Goal: Task Accomplishment & Management: Manage account settings

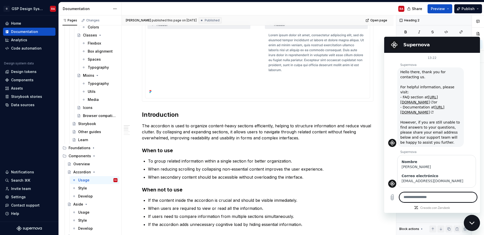
scroll to position [170, 0]
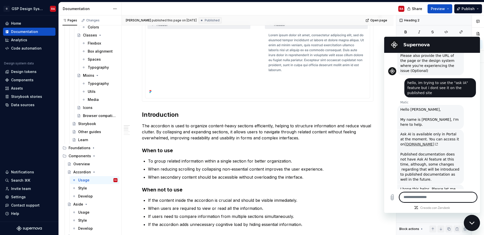
click at [417, 142] on link "[DOMAIN_NAME]" at bounding box center [421, 144] width 33 height 4
type textarea "*"
click at [417, 197] on textarea at bounding box center [438, 198] width 78 height 10
type textarea "**********"
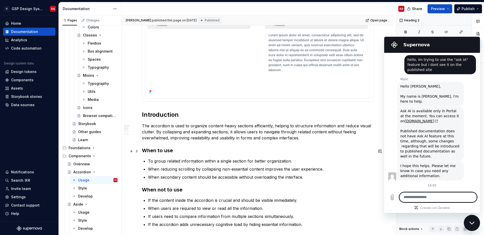
scroll to position [194, 0]
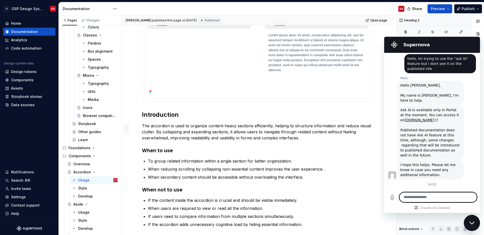
type textarea "*"
click at [418, 197] on textarea at bounding box center [438, 198] width 78 height 10
type textarea "**********"
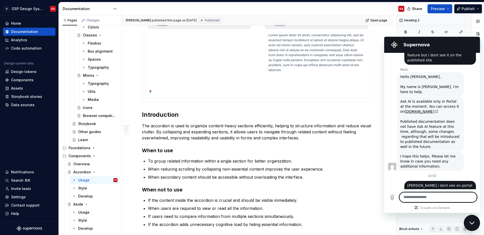
scroll to position [203, 0]
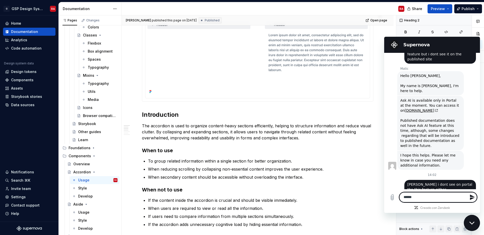
type textarea "*******"
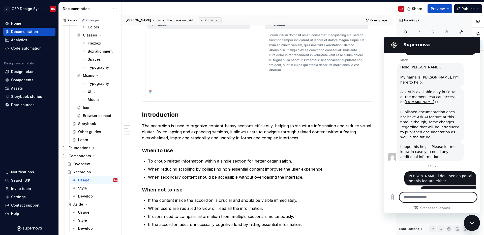
scroll to position [213, 0]
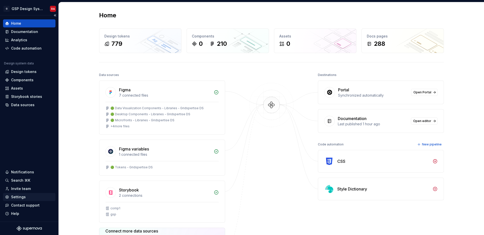
click at [20, 198] on div "Settings" at bounding box center [18, 197] width 15 height 5
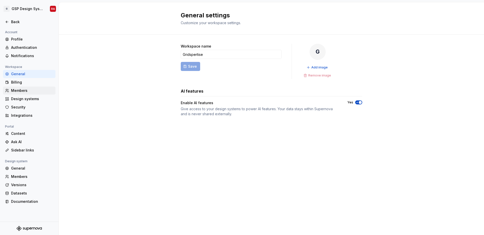
click at [18, 91] on div "Members" at bounding box center [32, 90] width 42 height 5
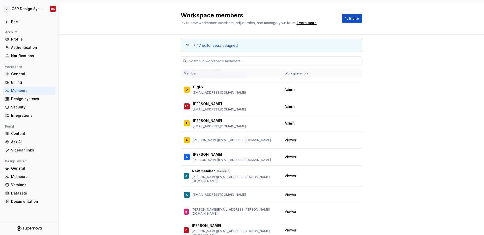
scroll to position [70, 0]
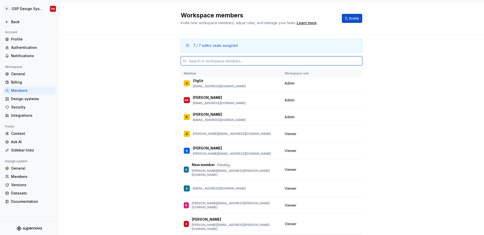
click at [224, 61] on input "text" at bounding box center [274, 60] width 175 height 9
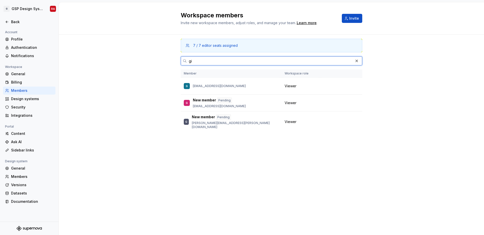
click at [204, 60] on input "gi" at bounding box center [270, 60] width 166 height 9
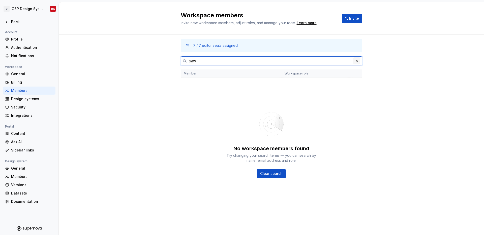
type input "paw"
click at [355, 61] on button "button" at bounding box center [356, 60] width 7 height 7
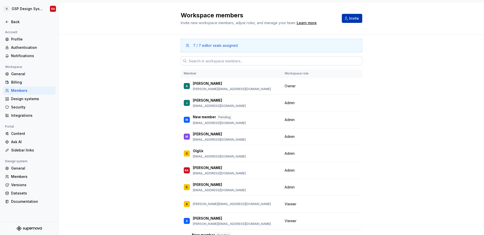
click at [353, 18] on span "Invite" at bounding box center [354, 18] width 10 height 5
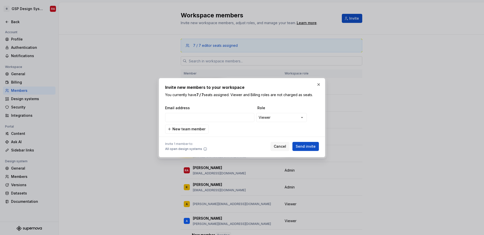
type input "pawel.a.dabrowski@accenture.com"
click at [308, 146] on span "Send invite" at bounding box center [306, 146] width 20 height 5
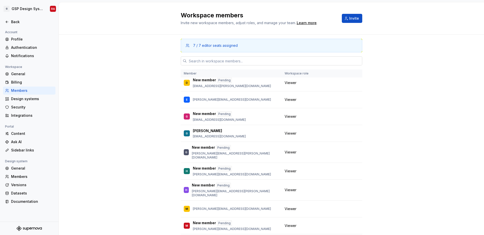
scroll to position [352, 0]
